Goal: Task Accomplishment & Management: Complete application form

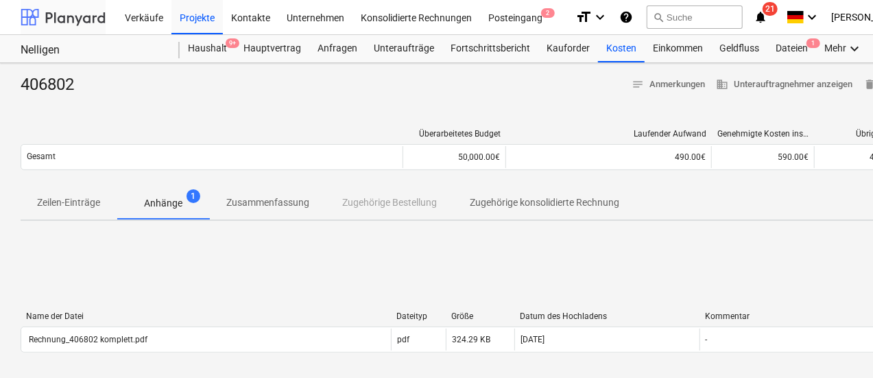
click at [70, 21] on div at bounding box center [63, 17] width 85 height 34
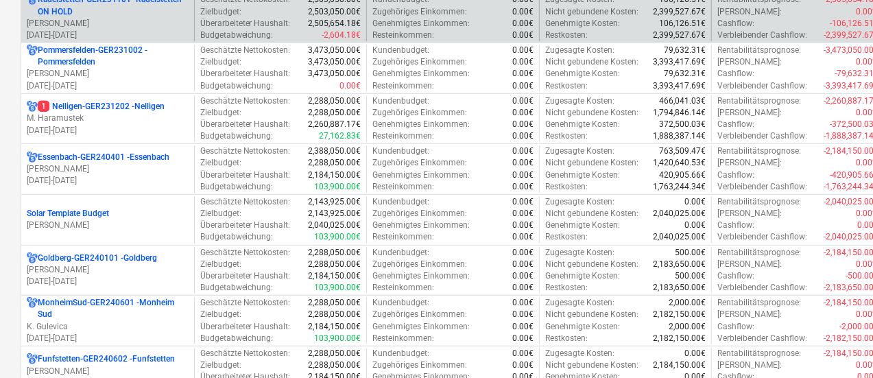
scroll to position [412, 0]
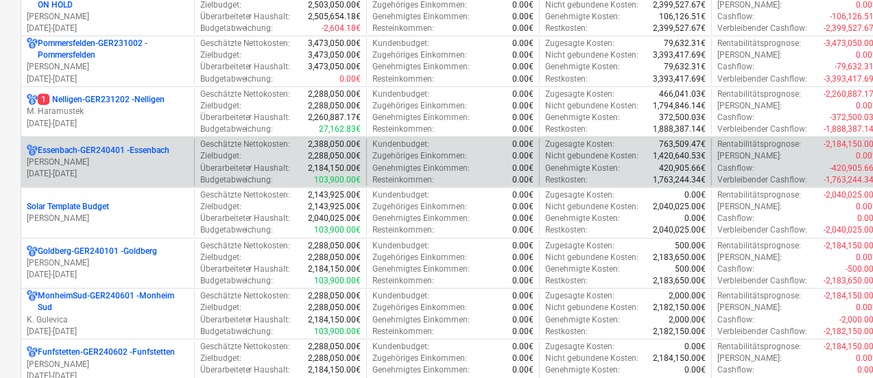
click at [151, 149] on p "Essenbach-GER240401 - [GEOGRAPHIC_DATA]" at bounding box center [104, 151] width 132 height 12
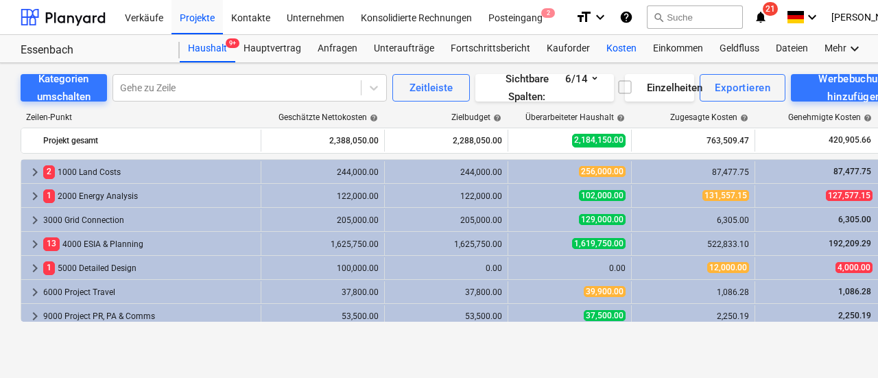
click at [602, 44] on div "Kosten" at bounding box center [621, 48] width 47 height 27
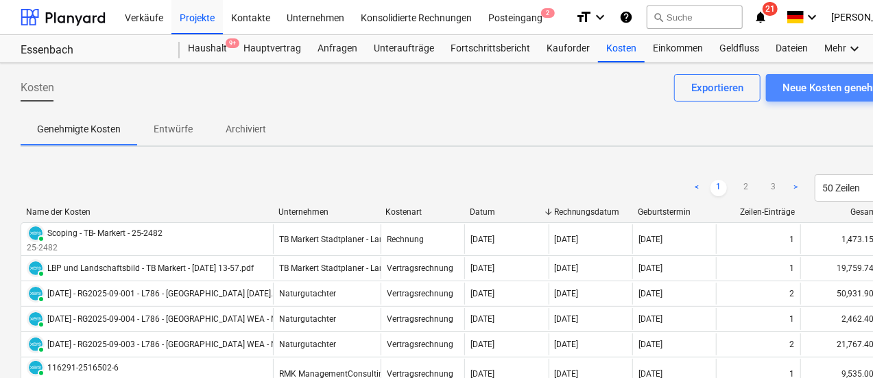
click at [812, 88] on div "Neue Kosten genehmigen" at bounding box center [842, 88] width 119 height 18
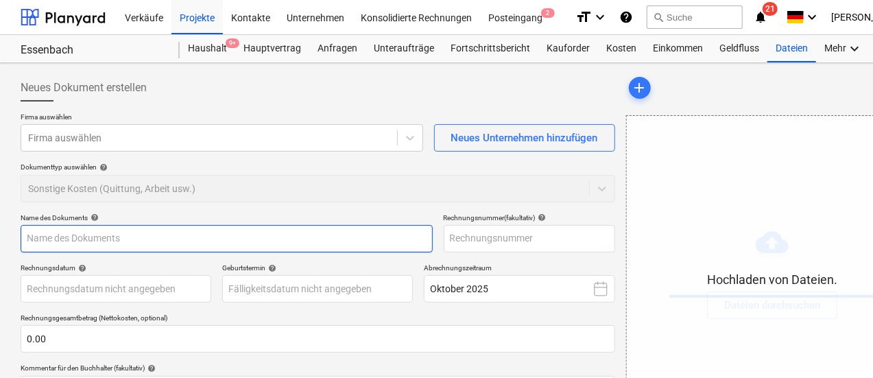
click at [123, 241] on input "text" at bounding box center [227, 238] width 412 height 27
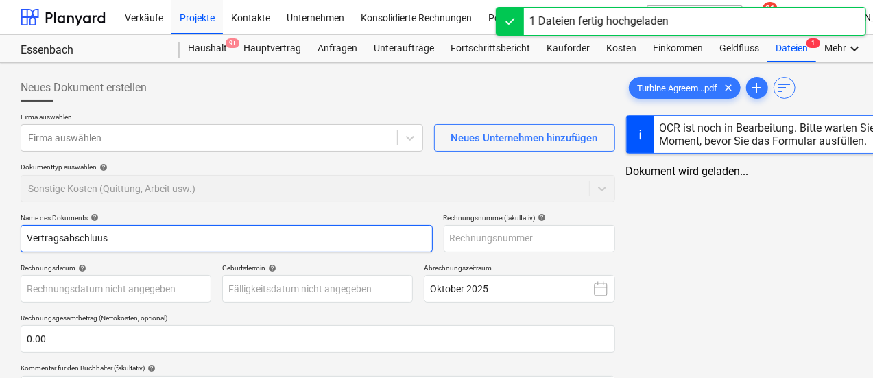
click at [117, 236] on input "Vertragsabschluus" at bounding box center [227, 238] width 412 height 27
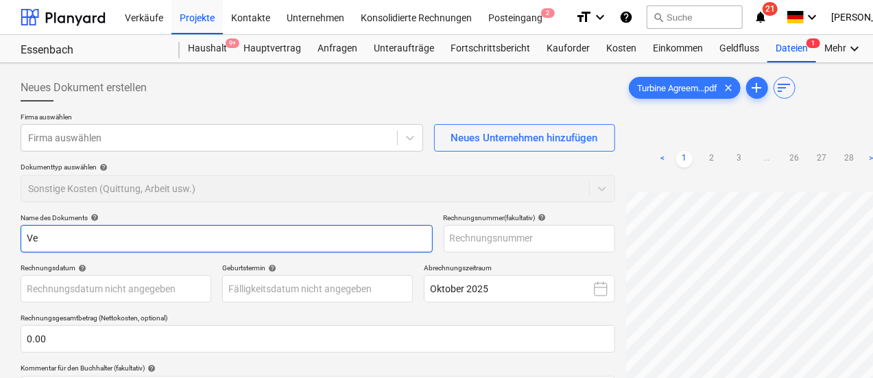
type input "V"
type input "signing fee - [PERSON_NAME]"
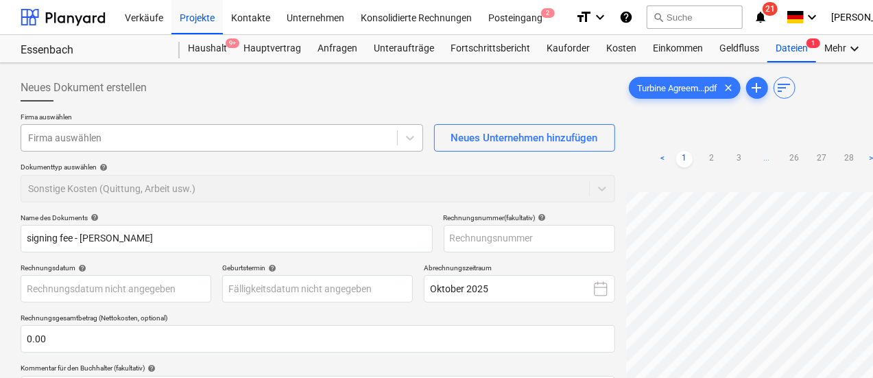
click at [156, 141] on div at bounding box center [209, 138] width 362 height 14
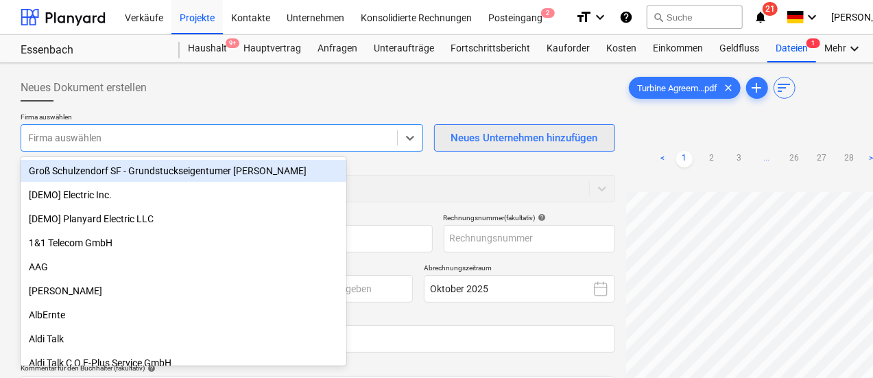
click at [434, 142] on button "Neues Unternehmen hinzufügen" at bounding box center [524, 137] width 181 height 27
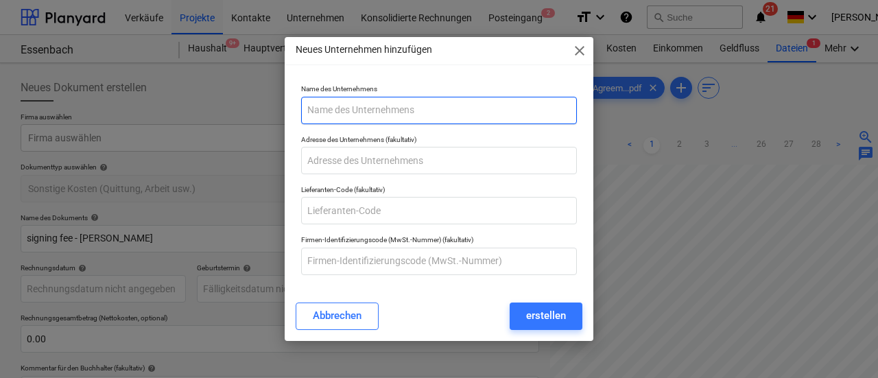
click at [359, 112] on input "text" at bounding box center [439, 110] width 276 height 27
type input "w"
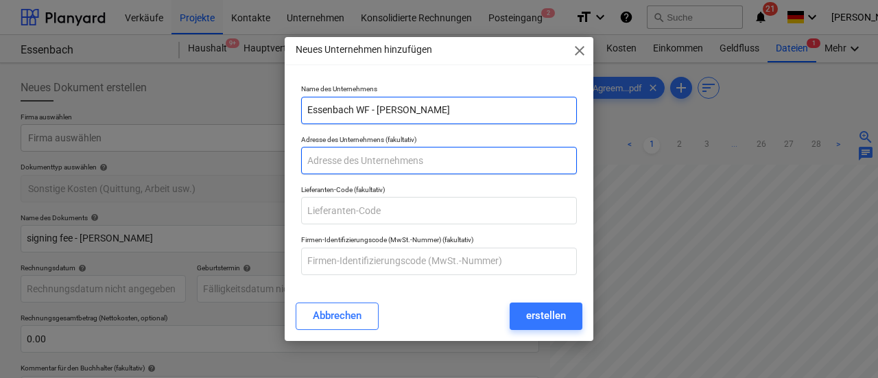
type input "Essenbach WF - [PERSON_NAME]"
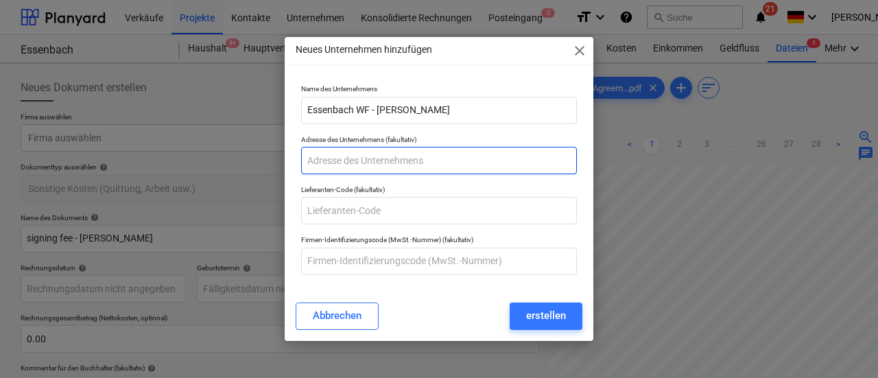
click at [439, 159] on input "text" at bounding box center [439, 160] width 276 height 27
paste input "[STREET_ADDRESS]"
type input "[STREET_ADDRESS]"
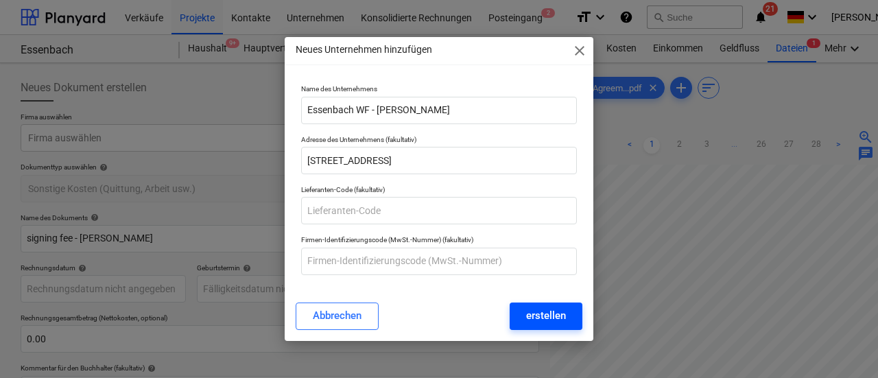
click at [532, 313] on div "erstellen" at bounding box center [546, 316] width 40 height 18
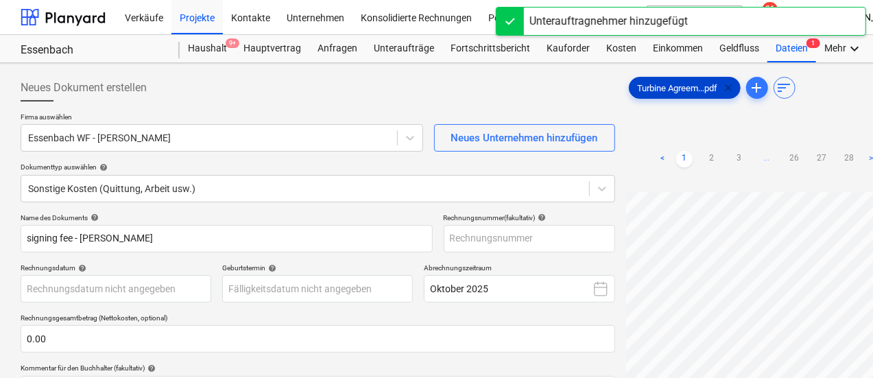
click at [721, 87] on span "clear" at bounding box center [729, 88] width 16 height 16
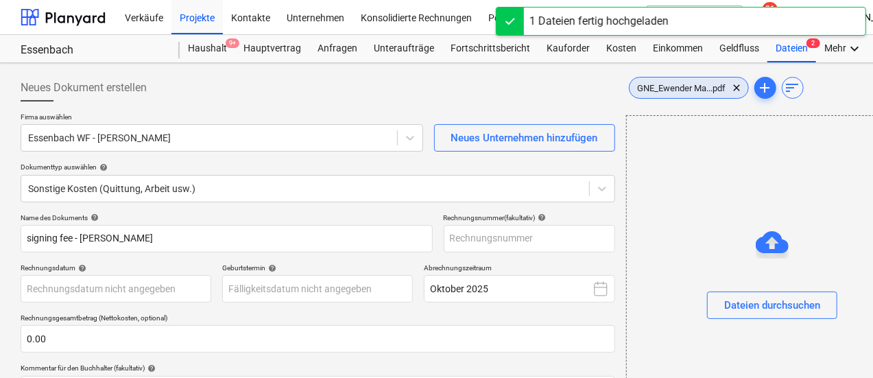
click at [630, 88] on span "GNE_Ewender Ma...pdf" at bounding box center [682, 88] width 105 height 10
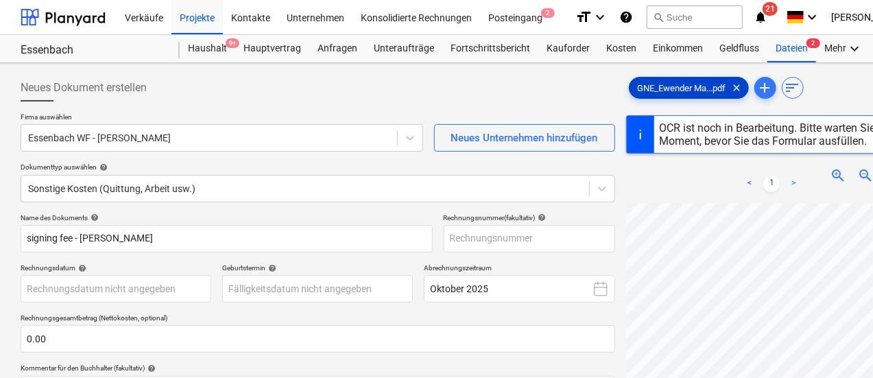
scroll to position [69, 0]
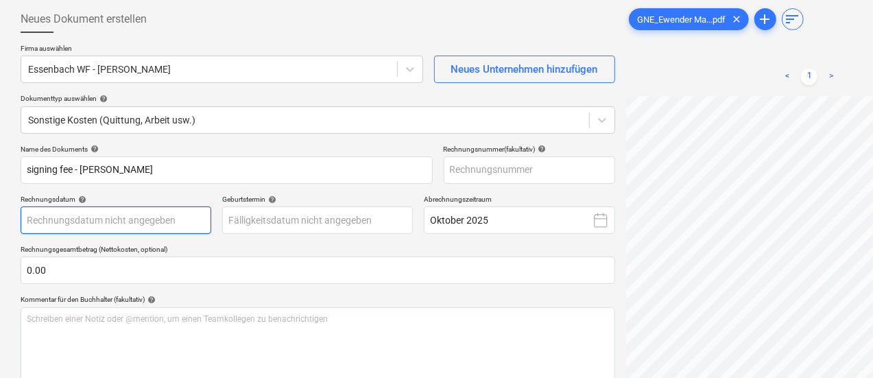
click at [119, 226] on body "Verkäufe Projekte Kontakte Unternehmen Konsolidierte Rechnungen Posteingang 2 f…" at bounding box center [436, 120] width 873 height 378
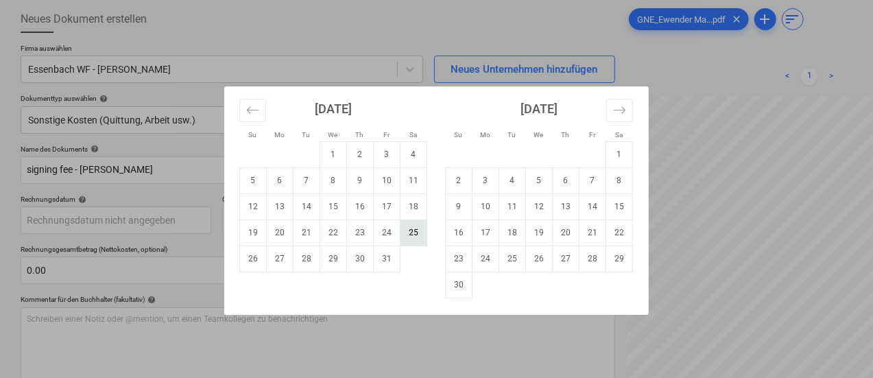
click at [423, 235] on td "25" at bounding box center [414, 232] width 27 height 26
type input "[DATE]"
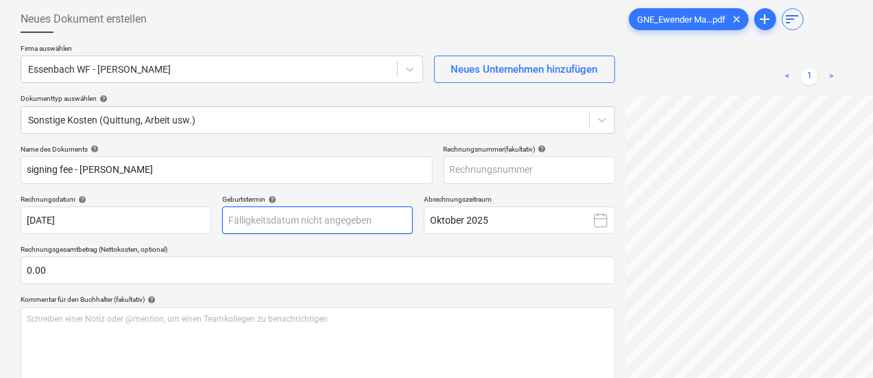
click at [223, 229] on body "Verkäufe Projekte Kontakte Unternehmen Konsolidierte Rechnungen Posteingang 2 f…" at bounding box center [436, 120] width 873 height 378
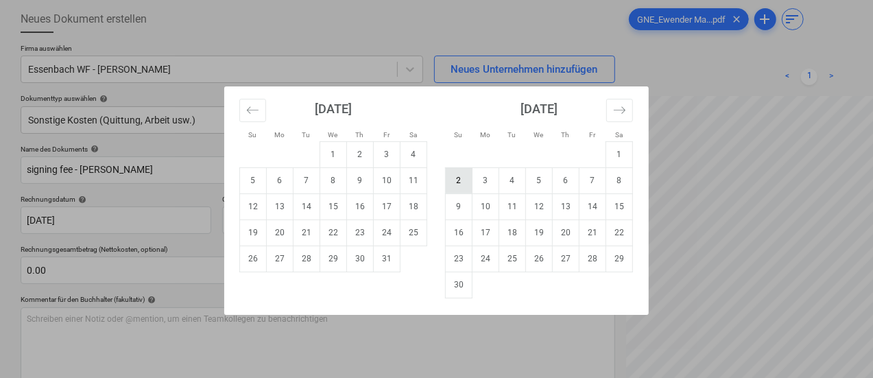
click at [466, 185] on td "2" at bounding box center [459, 180] width 27 height 26
type input "[DATE]"
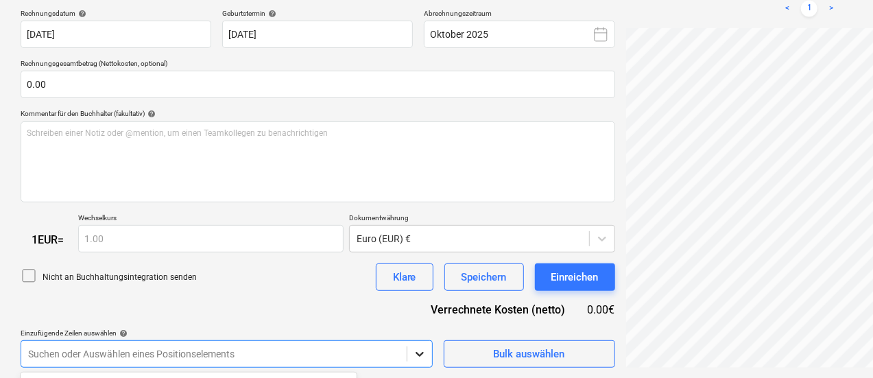
scroll to position [458, 0]
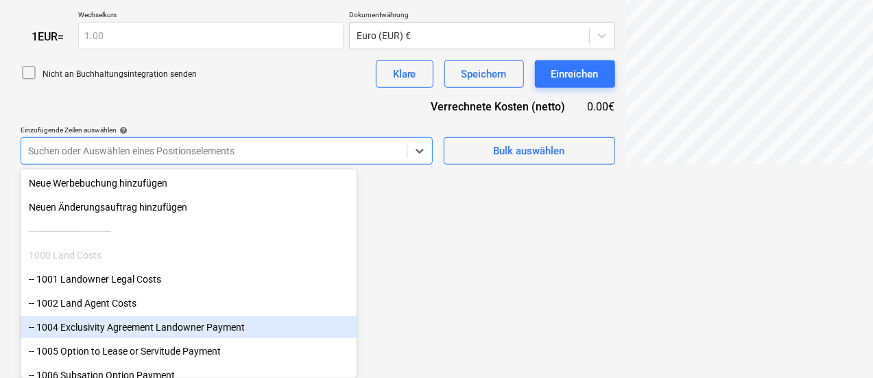
click at [223, 327] on div "-- 1004 Exclusivity Agreement Landowner Payment" at bounding box center [189, 327] width 336 height 22
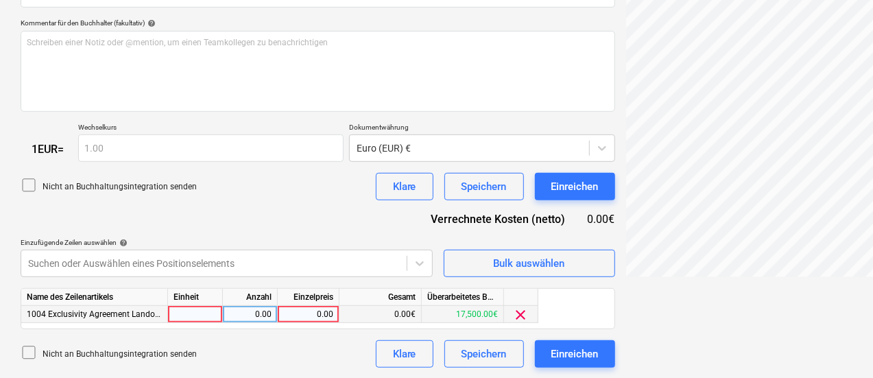
click at [322, 316] on div "0.00" at bounding box center [308, 314] width 50 height 17
type input "500"
click at [255, 360] on div "Nicht an Buchhaltungsintegration senden Klare Speichern Einreichen" at bounding box center [318, 353] width 595 height 27
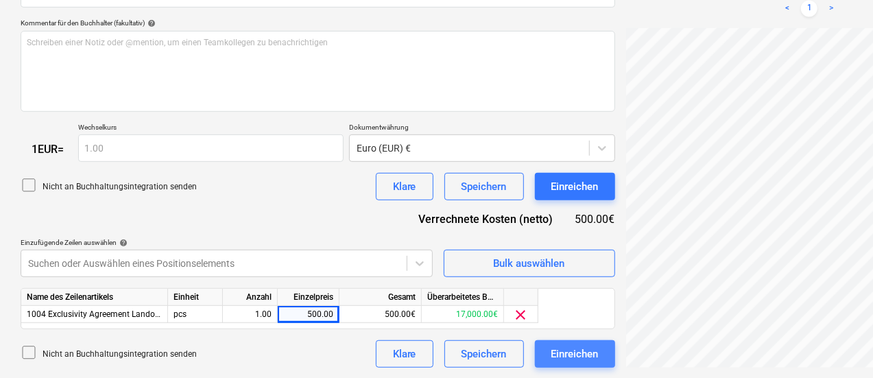
click at [551, 357] on div "Einreichen" at bounding box center [574, 354] width 47 height 18
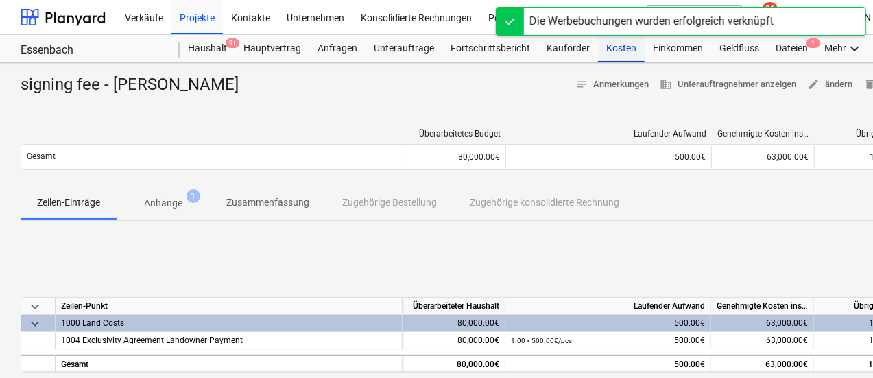
click at [626, 51] on div "Kosten" at bounding box center [621, 48] width 47 height 27
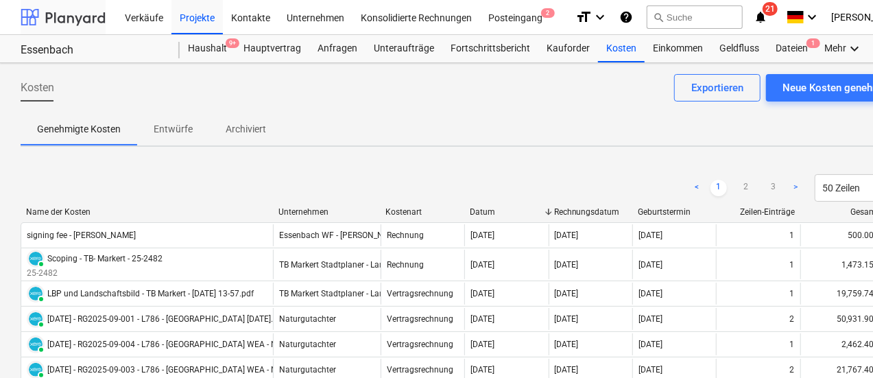
click at [80, 21] on div at bounding box center [63, 17] width 85 height 34
